Goal: Find specific page/section: Find specific page/section

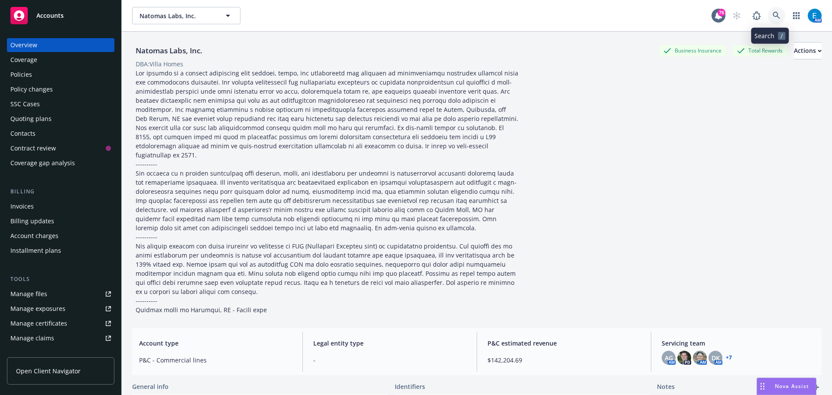
click at [773, 14] on icon at bounding box center [777, 16] width 8 height 8
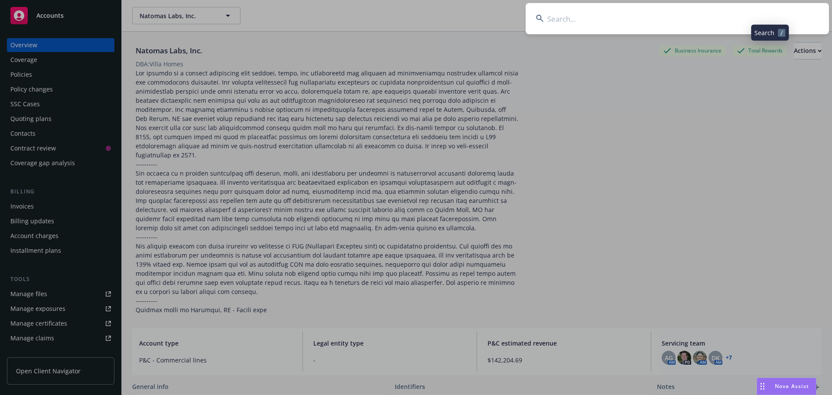
click at [747, 19] on input at bounding box center [677, 18] width 303 height 31
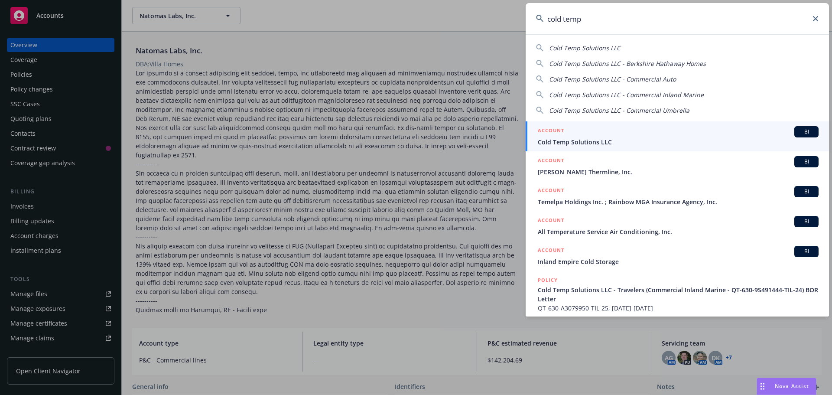
type input "cold temp"
click at [580, 140] on span "Cold Temp Solutions LLC" at bounding box center [678, 141] width 281 height 9
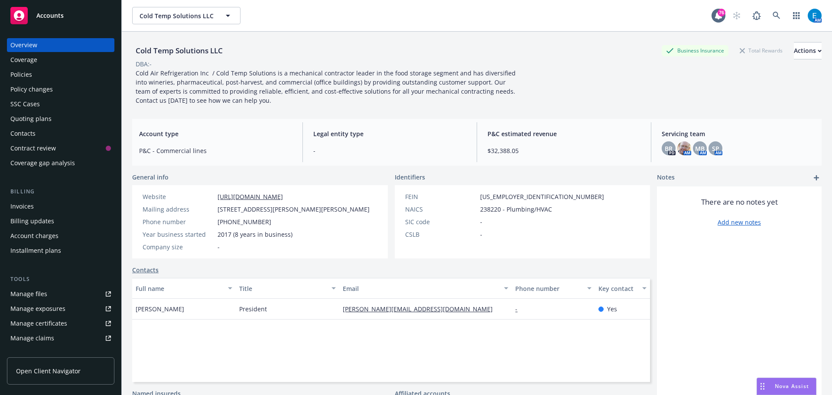
click at [31, 76] on div "Policies" at bounding box center [21, 75] width 22 height 14
